Goal: Task Accomplishment & Management: Manage account settings

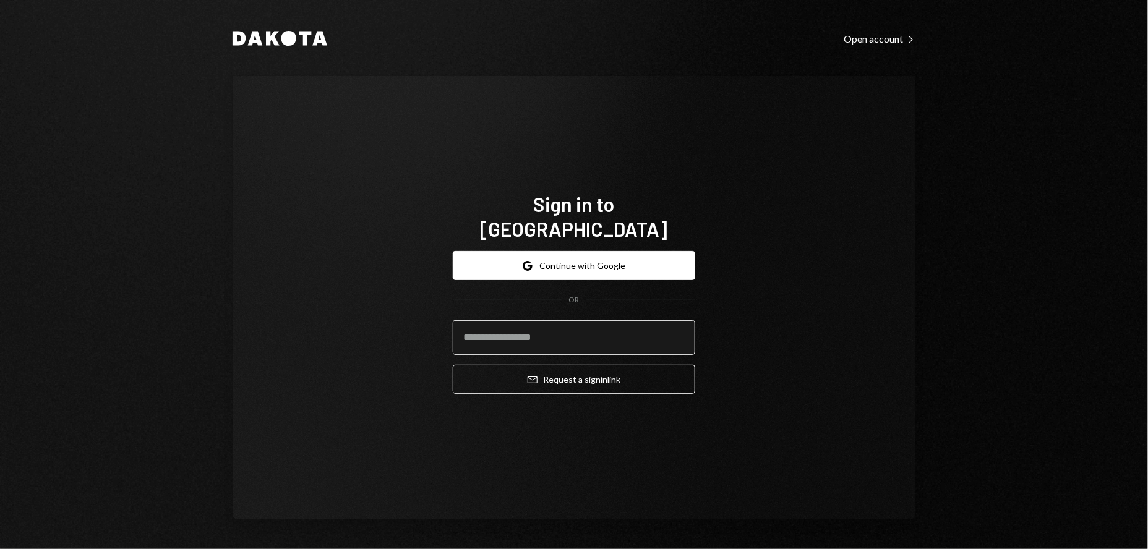
click at [484, 322] on input "email" at bounding box center [574, 337] width 243 height 35
type input "**********"
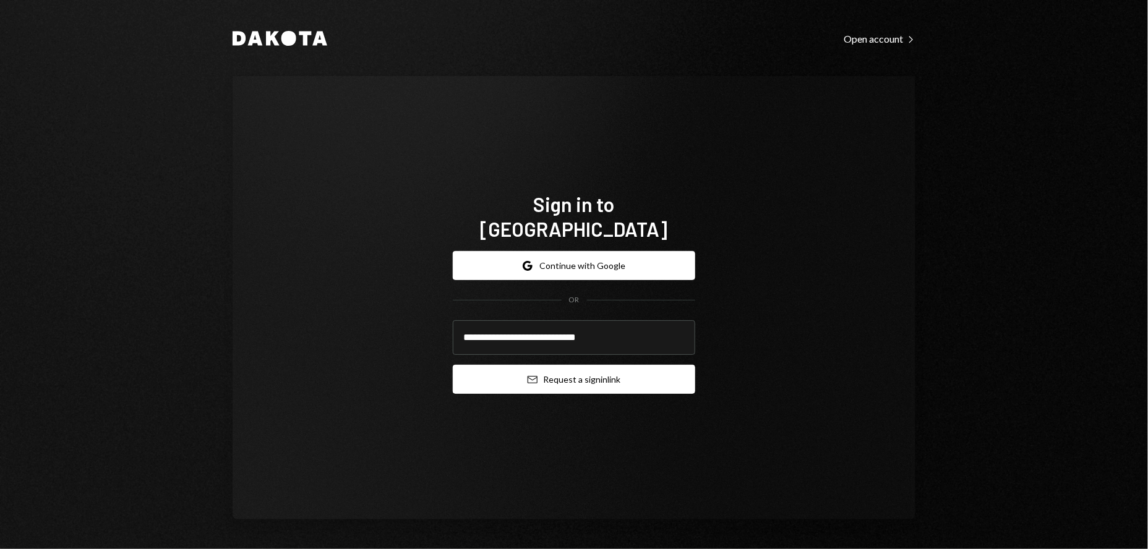
click at [540, 365] on button "Email Request a sign in link" at bounding box center [574, 379] width 243 height 29
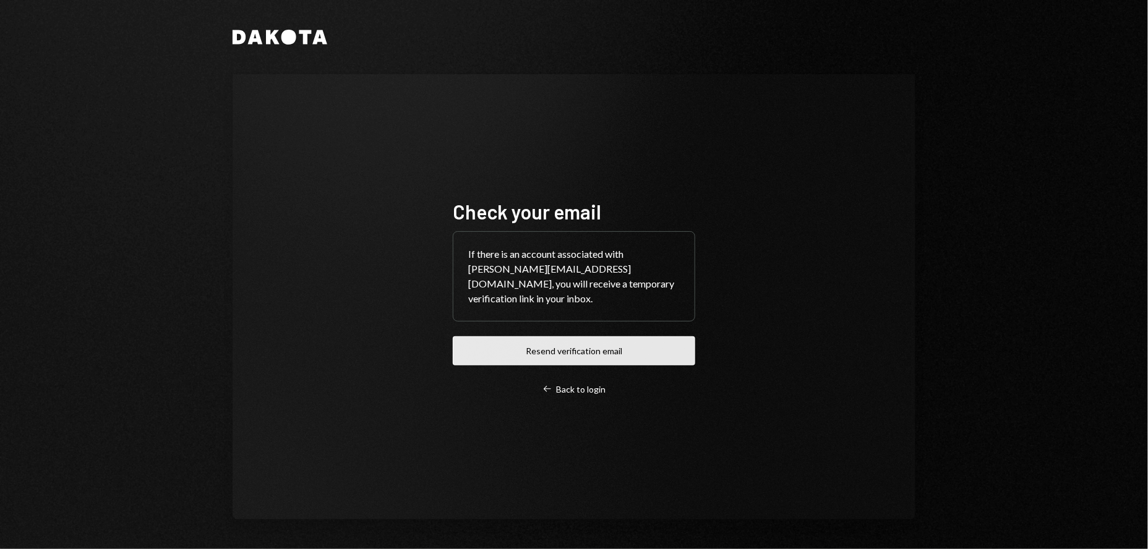
click at [562, 351] on button "Resend verification email" at bounding box center [574, 351] width 243 height 29
